Goal: Task Accomplishment & Management: Manage account settings

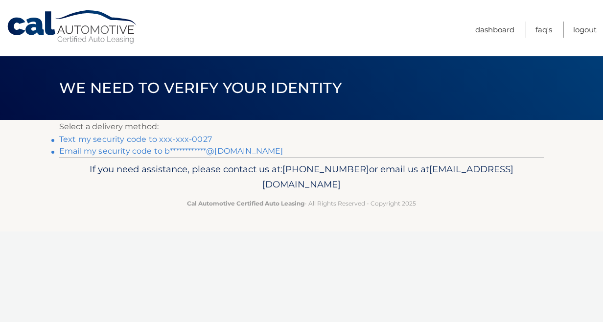
click at [153, 141] on link "Text my security code to xxx-xxx-0027" at bounding box center [135, 139] width 153 height 9
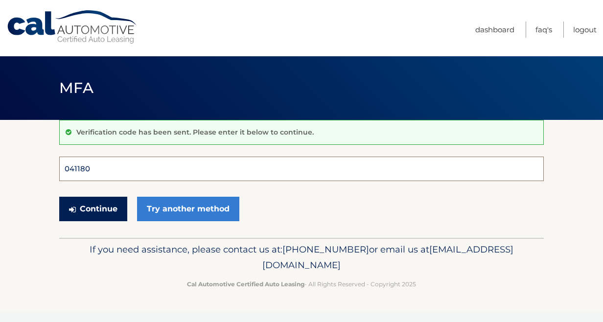
type input "041180"
click at [93, 208] on button "Continue" at bounding box center [93, 209] width 68 height 24
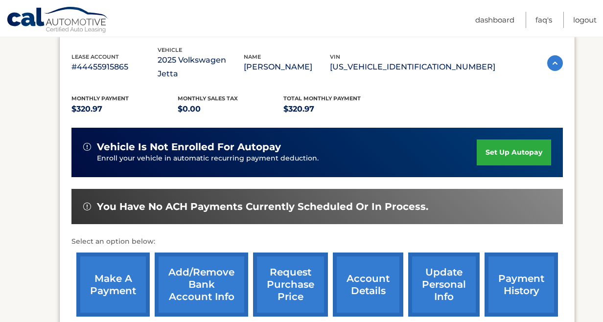
scroll to position [170, 0]
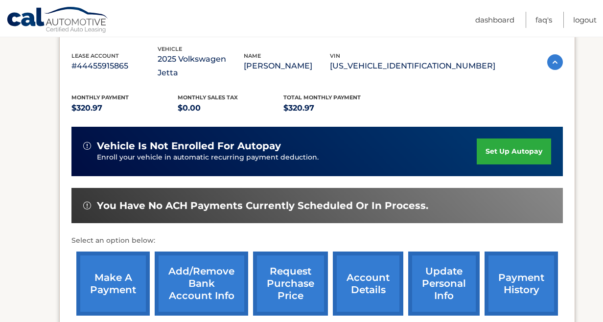
click at [502, 138] on link "set up autopay" at bounding box center [513, 151] width 74 height 26
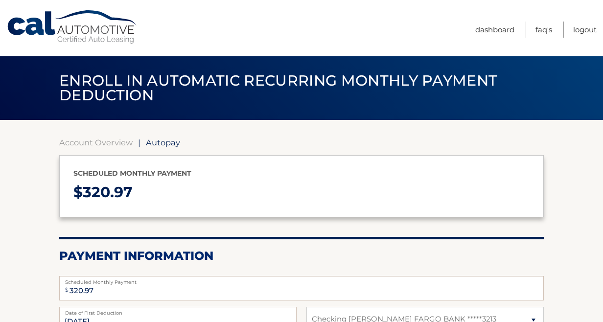
select select "ZjNhYzk4ZTgtYmZiOS00YjY0LTk2NWYtODI2MDc3Nzg4MTI1"
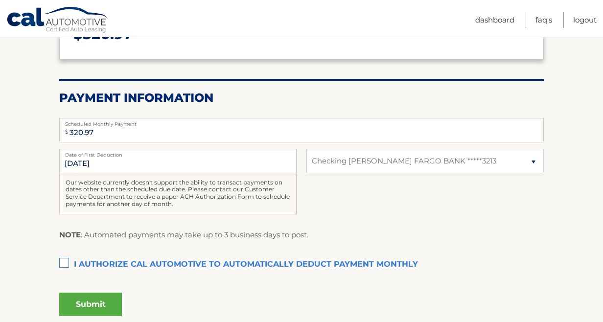
scroll to position [158, 0]
click at [65, 260] on label "I authorize cal automotive to automatically deduct payment monthly This checkbo…" at bounding box center [301, 265] width 484 height 20
click at [0, 0] on input "I authorize cal automotive to automatically deduct payment monthly This checkbo…" at bounding box center [0, 0] width 0 height 0
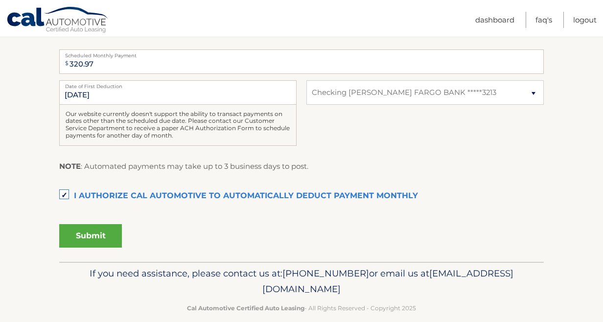
scroll to position [228, 0]
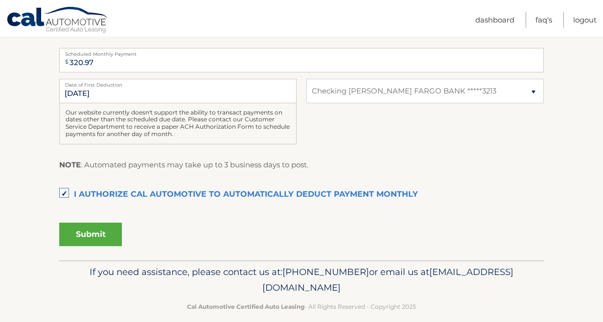
click at [101, 228] on button "Submit" at bounding box center [90, 234] width 63 height 23
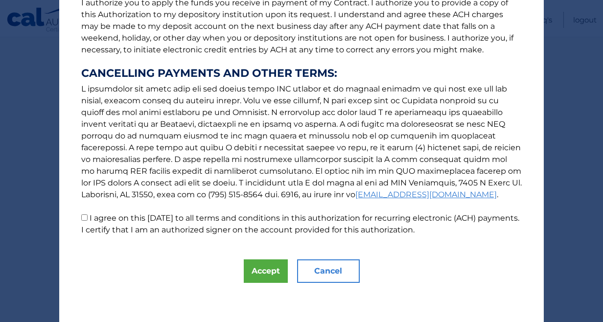
scroll to position [140, 0]
click at [272, 265] on button "Accept" at bounding box center [266, 270] width 44 height 23
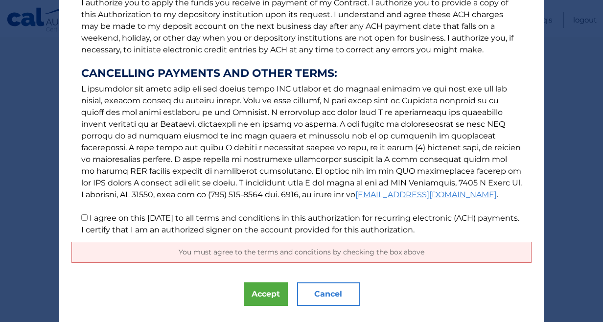
click at [81, 217] on input "I agree on this 10/14/2025 to all terms and conditions in this authorization fo…" at bounding box center [84, 217] width 6 height 6
checkbox input "true"
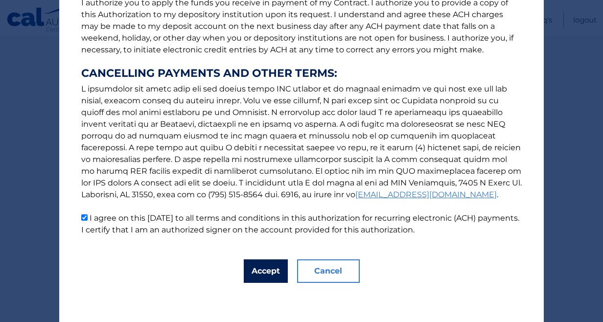
click at [265, 271] on button "Accept" at bounding box center [266, 270] width 44 height 23
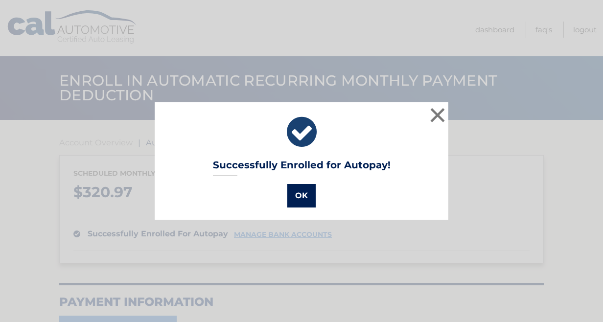
click at [302, 192] on button "OK" at bounding box center [301, 195] width 28 height 23
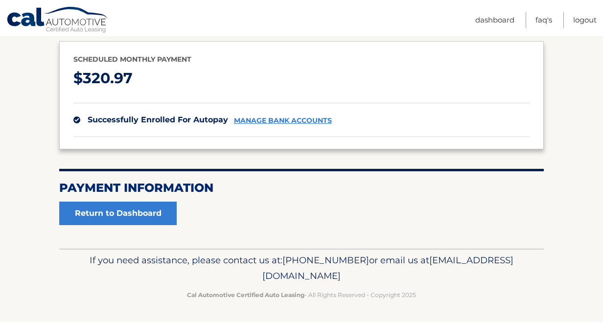
scroll to position [113, 0]
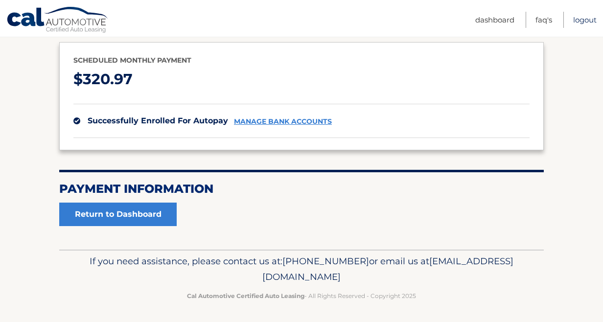
click at [583, 20] on link "Logout" at bounding box center [584, 20] width 23 height 16
